Goal: Task Accomplishment & Management: Manage account settings

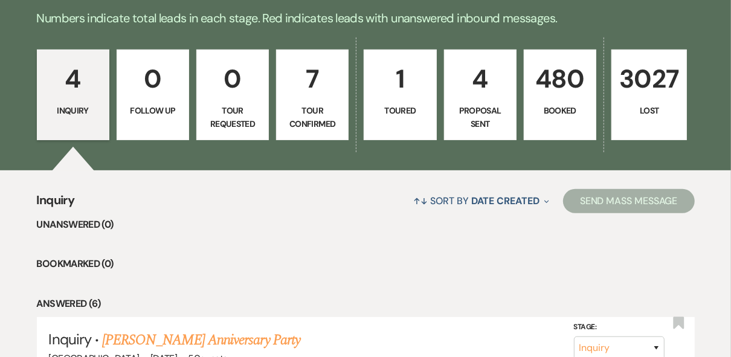
click at [248, 122] on p "Tour Requested" at bounding box center [232, 117] width 57 height 27
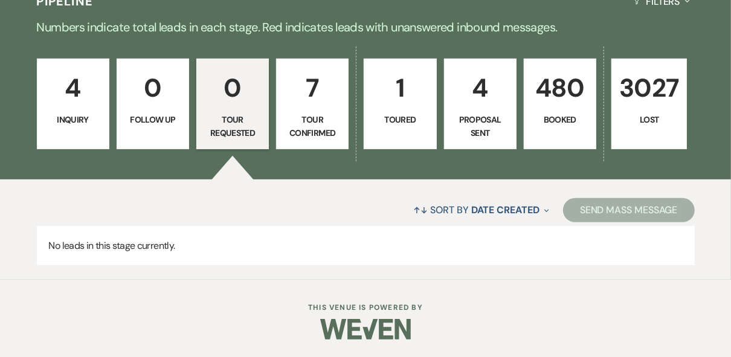
click at [298, 114] on p "Tour Confirmed" at bounding box center [312, 126] width 57 height 27
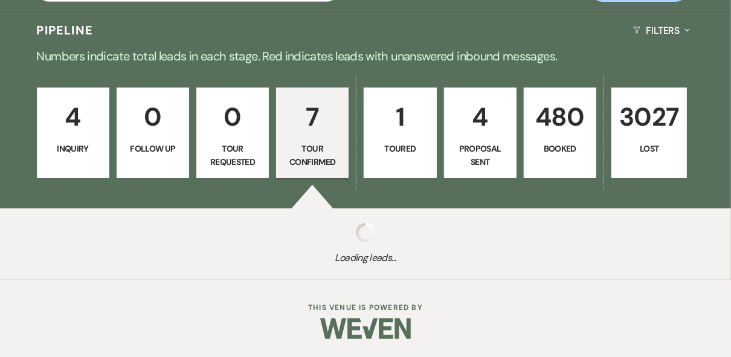
select select "4"
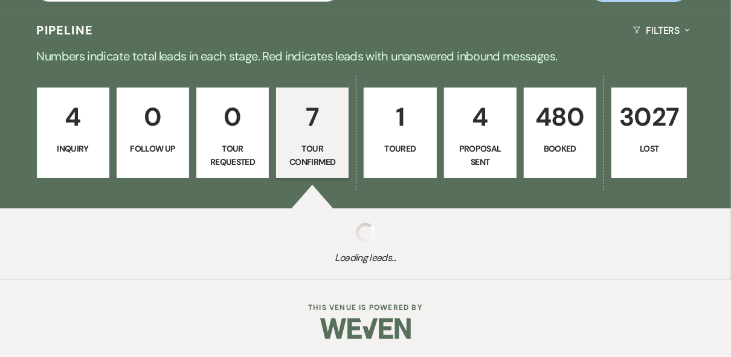
select select "4"
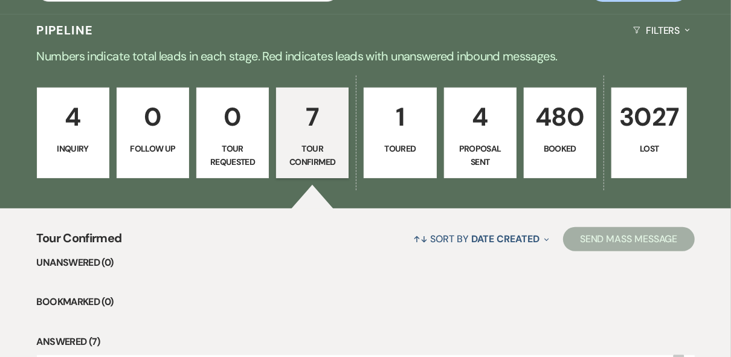
scroll to position [281, 0]
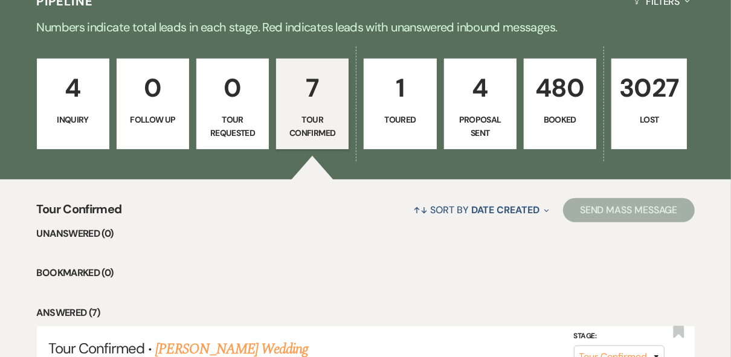
click at [384, 113] on p "Toured" at bounding box center [399, 119] width 57 height 13
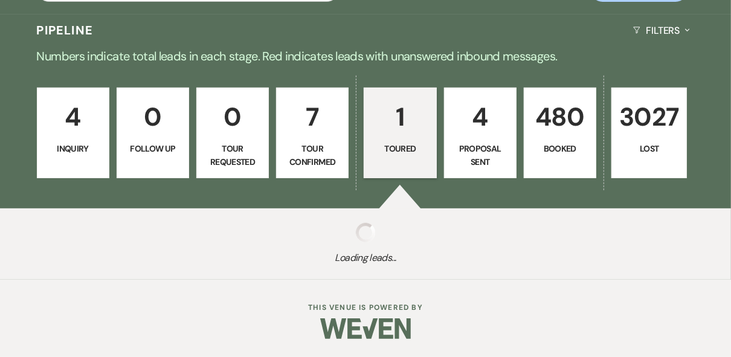
select select "5"
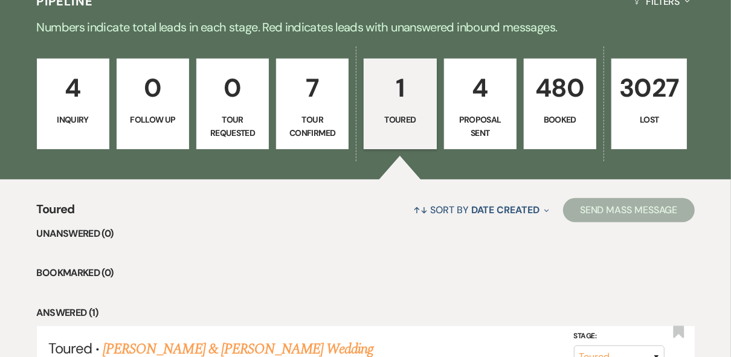
click at [477, 108] on link "4 Proposal Sent" at bounding box center [480, 104] width 72 height 91
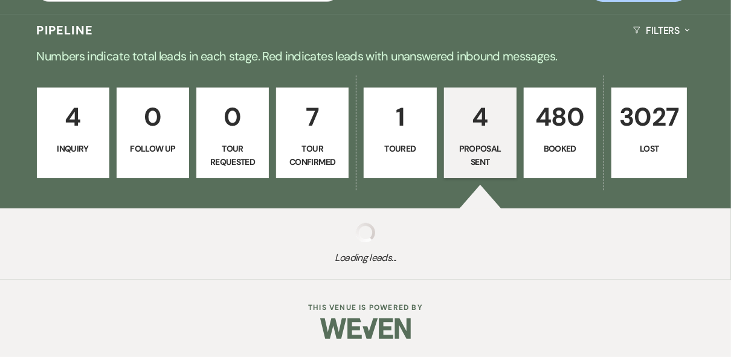
select select "6"
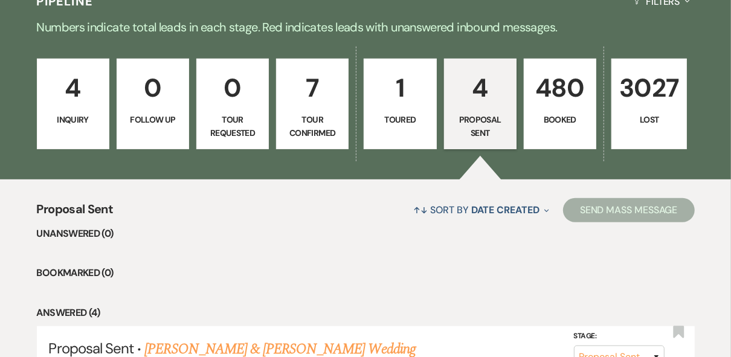
click at [558, 116] on p "Booked" at bounding box center [560, 119] width 57 height 13
